Goal: Transaction & Acquisition: Download file/media

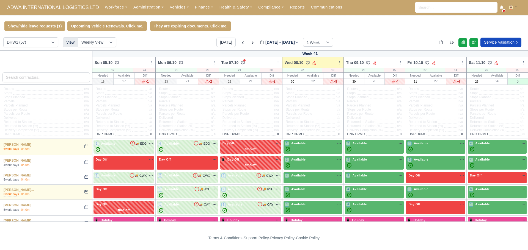
select select "2"
click at [102, 4] on link "Workforce" at bounding box center [116, 7] width 29 height 11
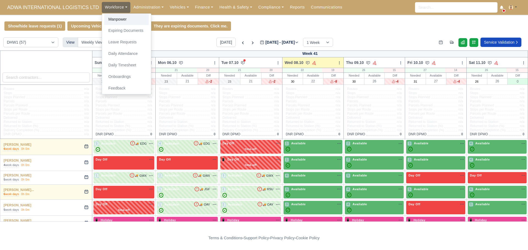
click at [110, 17] on link "Manpower" at bounding box center [126, 20] width 45 height 12
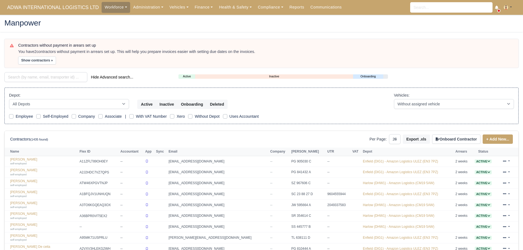
select select "25"
click at [40, 77] on input "search" at bounding box center [45, 77] width 83 height 10
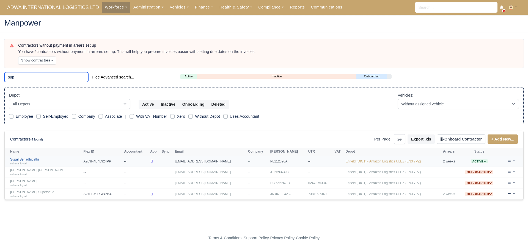
type input "sup"
click at [33, 160] on link "Supul Senadhipathi self-employed" at bounding box center [45, 162] width 70 height 8
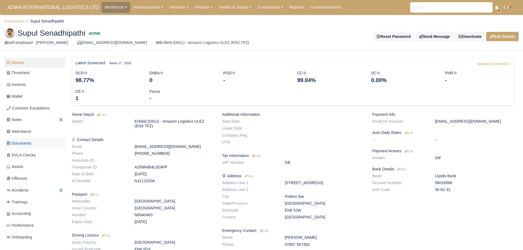
click at [29, 142] on span "Documents" at bounding box center [19, 143] width 25 height 6
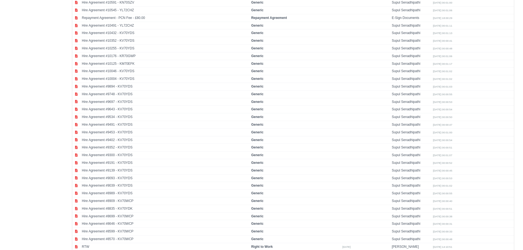
scroll to position [1881, 0]
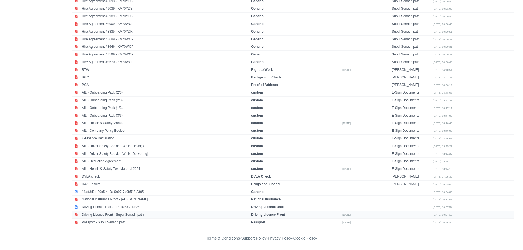
click at [118, 215] on td "Driving Licence Front - Supul Senadhipathi" at bounding box center [166, 215] width 170 height 8
select select "driving-licence-front"
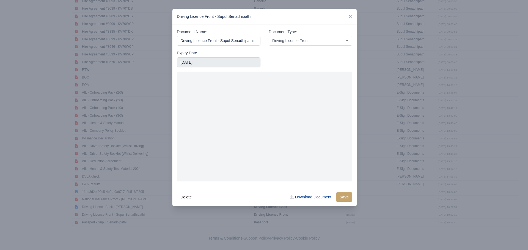
click at [316, 199] on link "Download Document" at bounding box center [310, 197] width 48 height 9
click at [62, 200] on div at bounding box center [264, 125] width 528 height 250
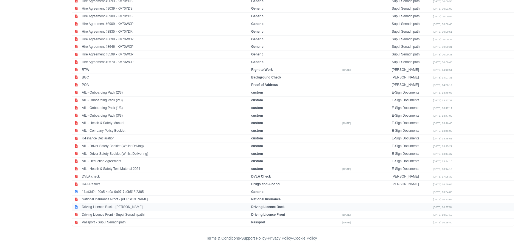
click at [117, 208] on td "Driving Licence Back - Supul Senadhipathi" at bounding box center [166, 208] width 170 height 8
select select "driving-licence-back"
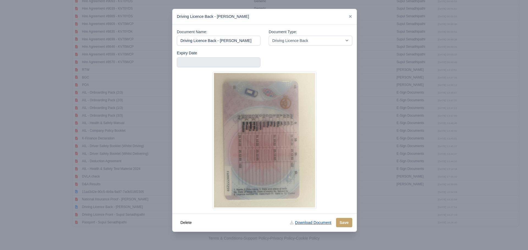
click at [314, 222] on link "Download Document" at bounding box center [310, 222] width 48 height 9
click at [67, 135] on div at bounding box center [264, 125] width 528 height 250
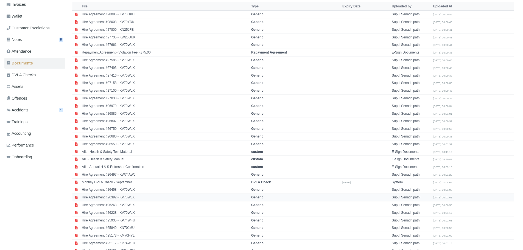
scroll to position [82, 0]
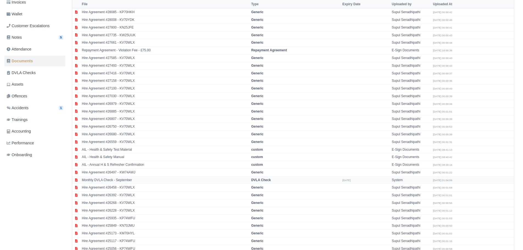
click at [122, 179] on td "Monthly DVLA Check - September" at bounding box center [166, 180] width 170 height 8
select select "dvla-check"
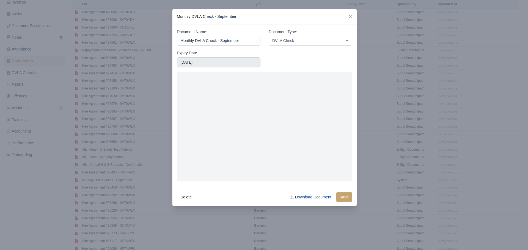
click at [319, 199] on link "Download Document" at bounding box center [310, 197] width 48 height 9
click at [82, 116] on div at bounding box center [264, 125] width 528 height 250
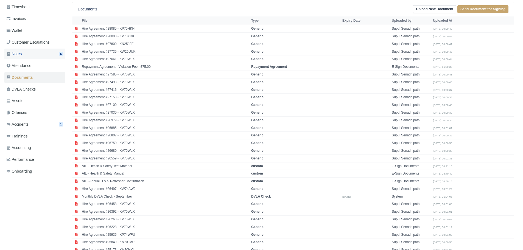
scroll to position [0, 0]
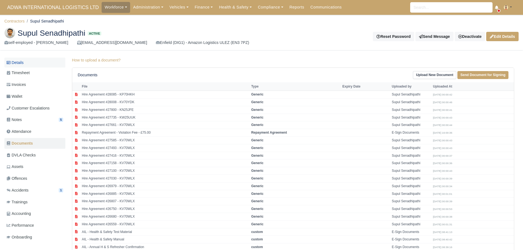
click at [32, 66] on link "Details" at bounding box center [34, 63] width 61 height 10
